Goal: Task Accomplishment & Management: Use online tool/utility

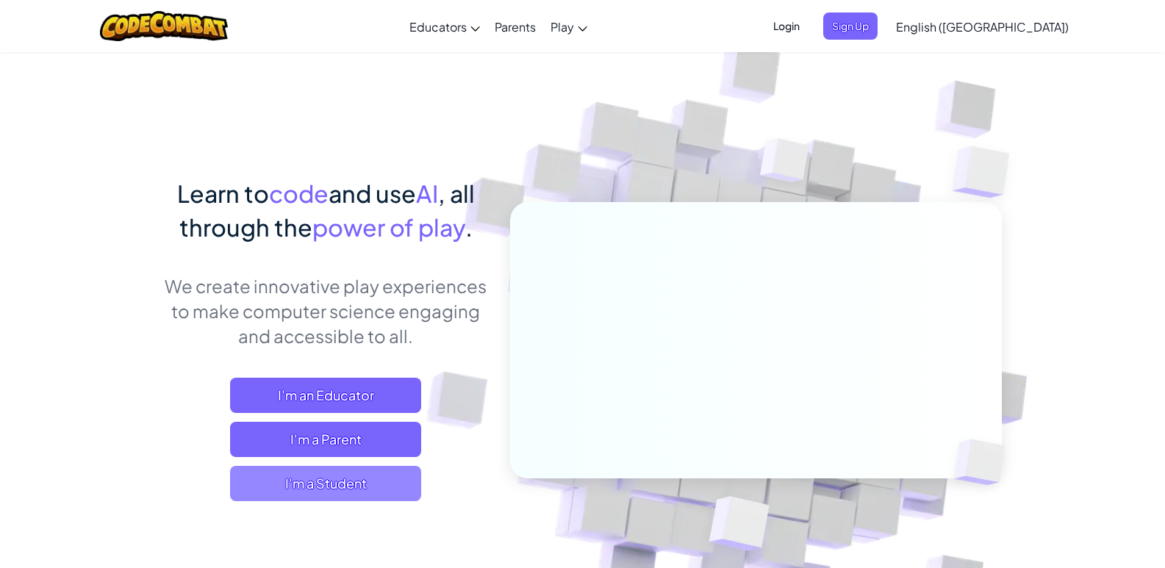
click at [366, 491] on span "I'm a Student" at bounding box center [325, 483] width 191 height 35
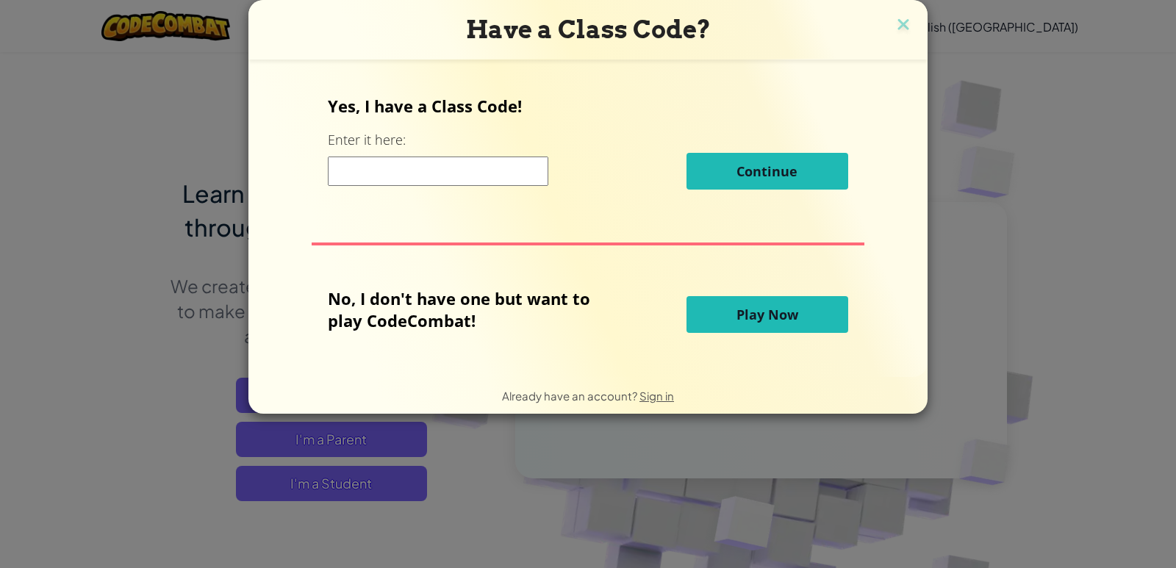
click at [711, 302] on button "Play Now" at bounding box center [767, 314] width 162 height 37
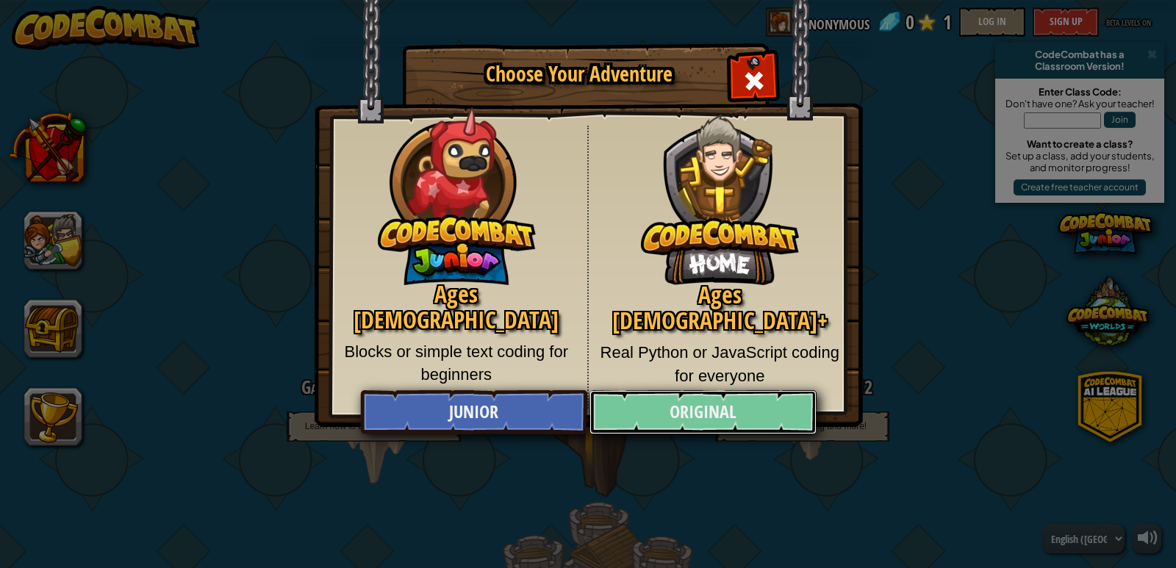
click at [682, 420] on link "Original" at bounding box center [702, 412] width 226 height 44
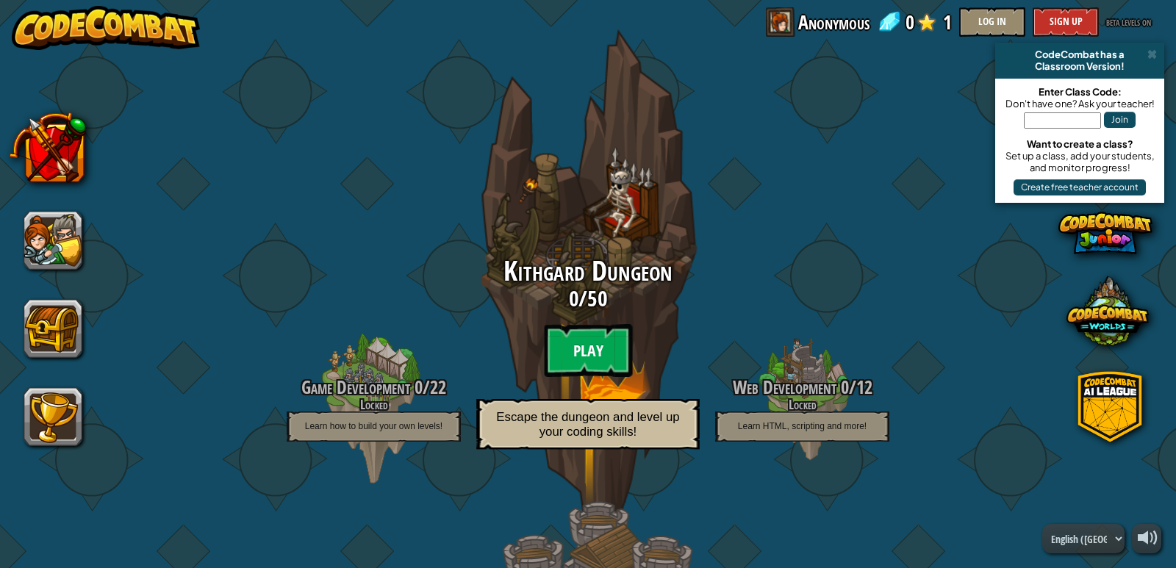
click at [598, 348] on btn "Play" at bounding box center [588, 350] width 88 height 53
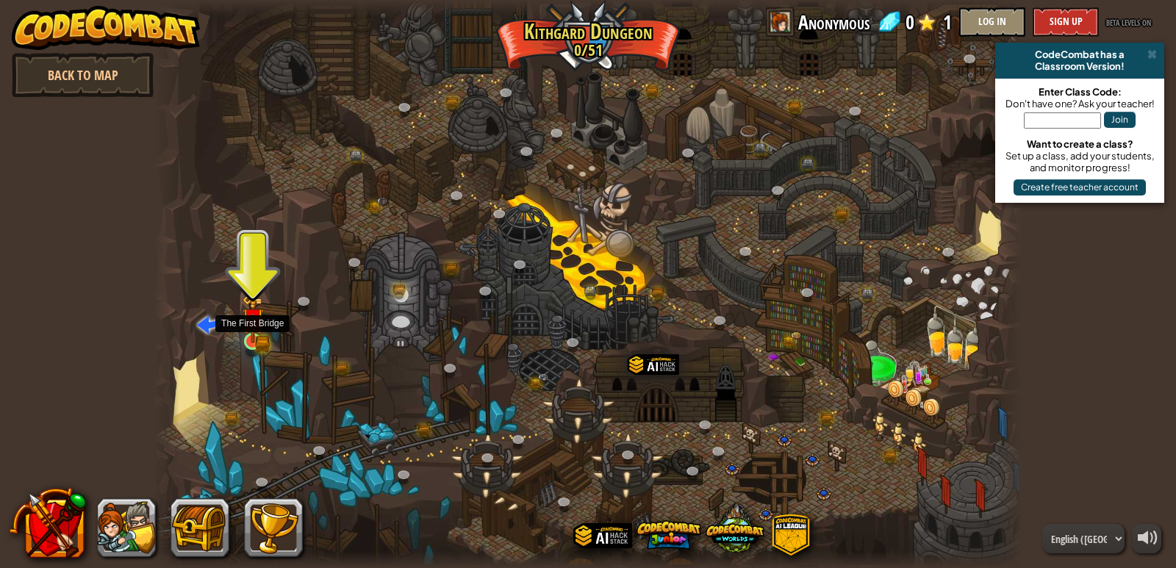
click at [246, 326] on img at bounding box center [252, 319] width 13 height 13
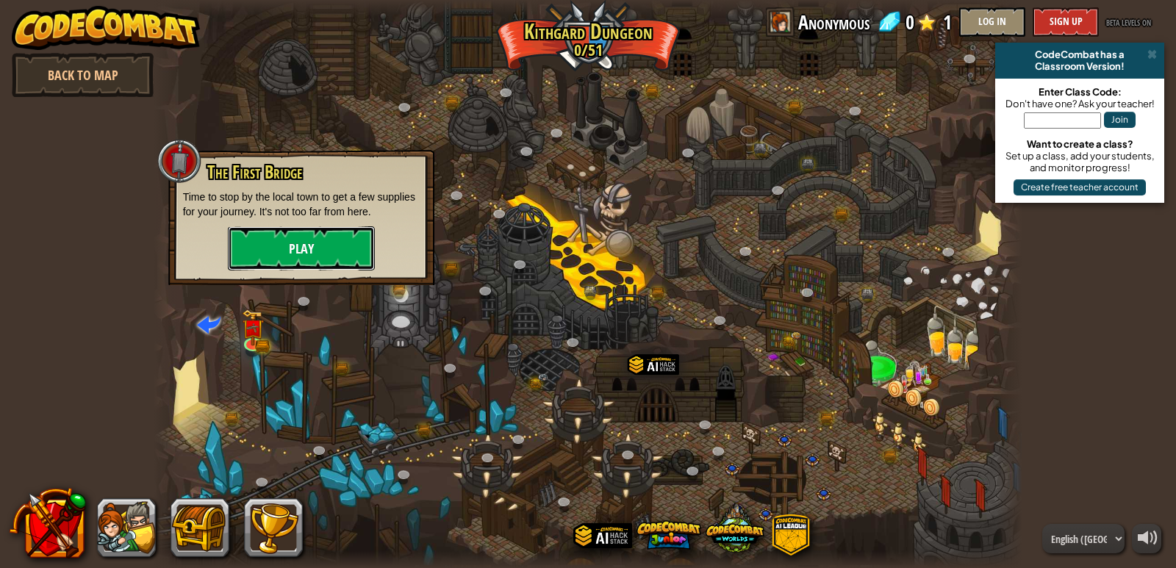
click at [306, 236] on button "Play" at bounding box center [301, 248] width 147 height 44
